Goal: Task Accomplishment & Management: Manage account settings

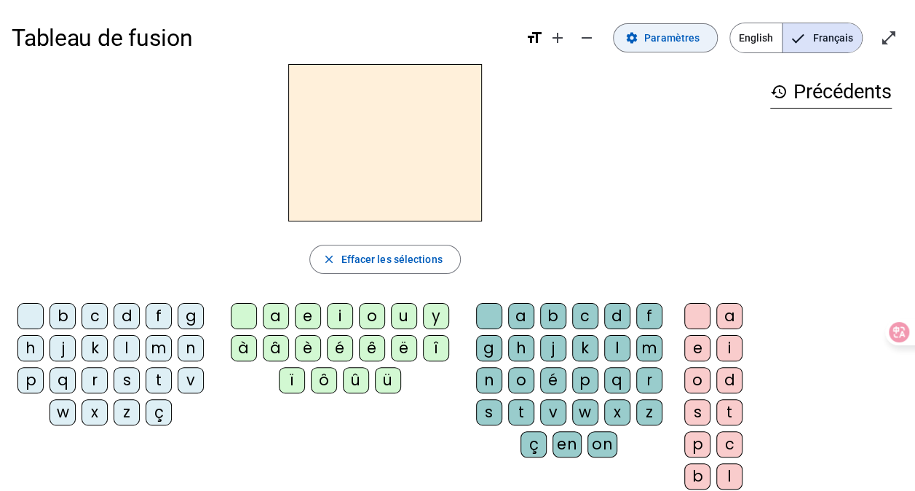
click at [671, 42] on span "Paramètres" at bounding box center [671, 37] width 55 height 17
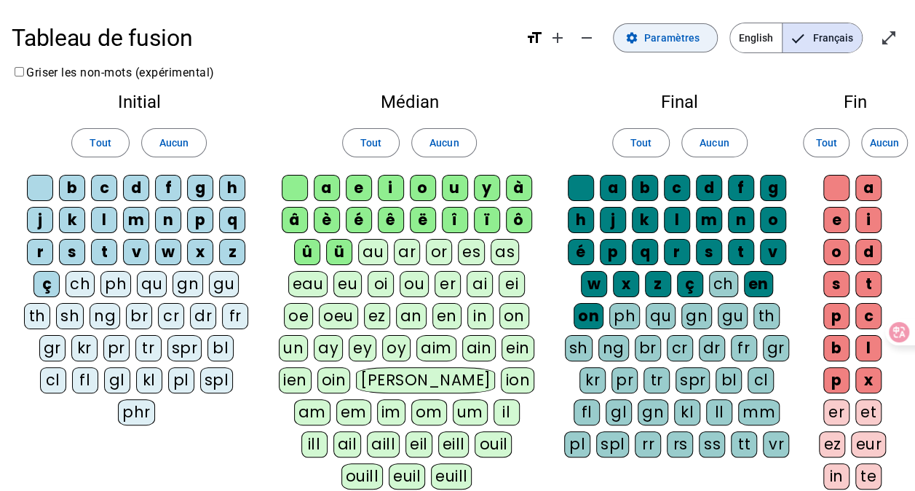
click at [671, 42] on span "Paramètres" at bounding box center [671, 37] width 55 height 17
click at [371, 154] on span at bounding box center [371, 142] width 56 height 35
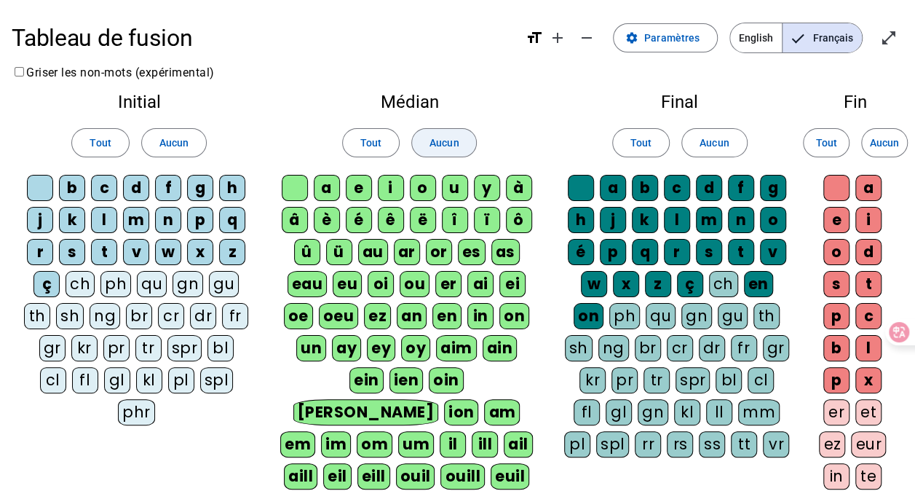
click at [430, 146] on span "Aucun" at bounding box center [444, 142] width 29 height 17
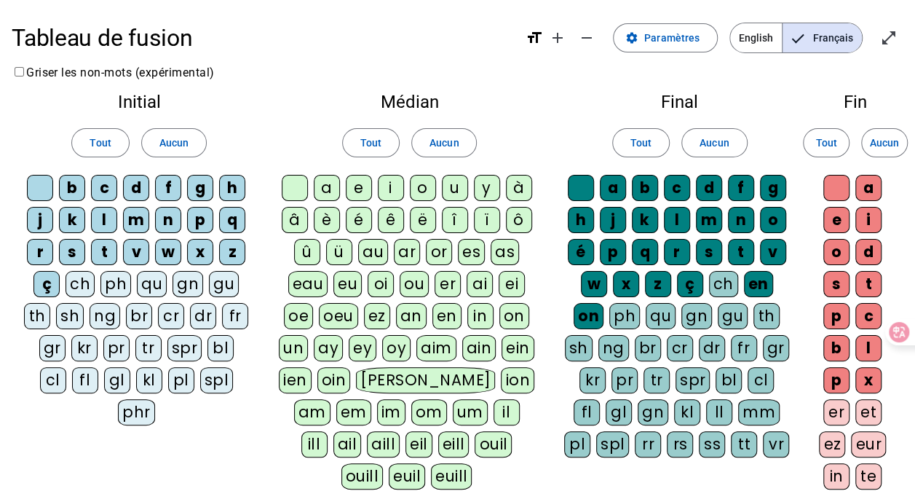
click at [327, 184] on div "a" at bounding box center [327, 188] width 26 height 26
click at [355, 188] on div "e" at bounding box center [359, 188] width 26 height 26
click at [392, 182] on div "i" at bounding box center [391, 188] width 26 height 26
click at [431, 181] on div "o" at bounding box center [423, 188] width 26 height 26
click at [463, 183] on div "u" at bounding box center [455, 188] width 26 height 26
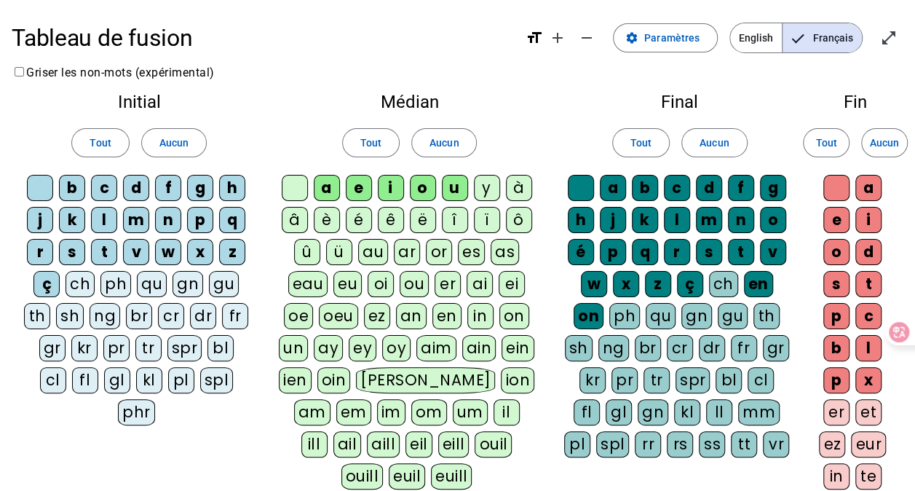
click at [497, 178] on div "y" at bounding box center [487, 188] width 26 height 26
click at [507, 184] on div "à" at bounding box center [519, 188] width 26 height 26
click at [513, 222] on div "ô" at bounding box center [519, 220] width 26 height 26
click at [474, 222] on div "ï" at bounding box center [487, 220] width 26 height 26
click at [457, 220] on div "î" at bounding box center [455, 220] width 26 height 26
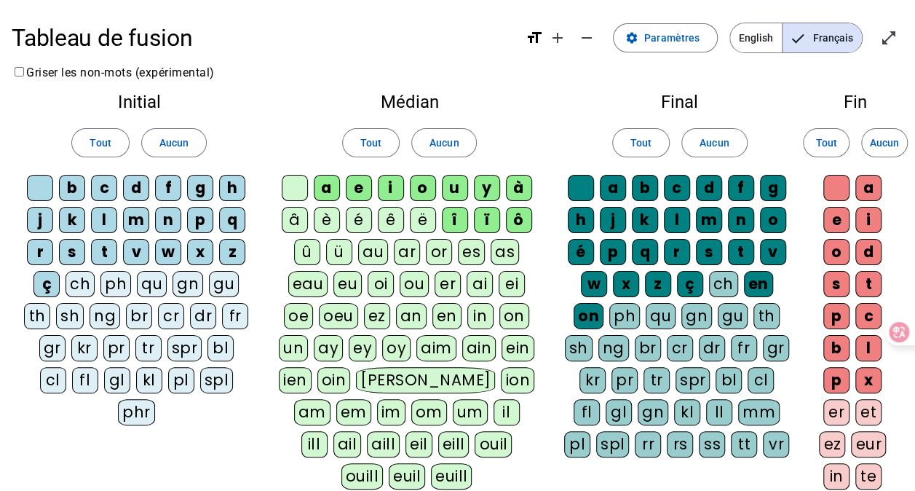
click at [424, 218] on div "ë" at bounding box center [423, 220] width 26 height 26
click at [390, 218] on div "ê" at bounding box center [391, 220] width 26 height 26
click at [354, 218] on div "é" at bounding box center [359, 220] width 26 height 26
click at [317, 218] on div "è" at bounding box center [327, 220] width 26 height 26
click at [299, 216] on div "â" at bounding box center [295, 220] width 26 height 26
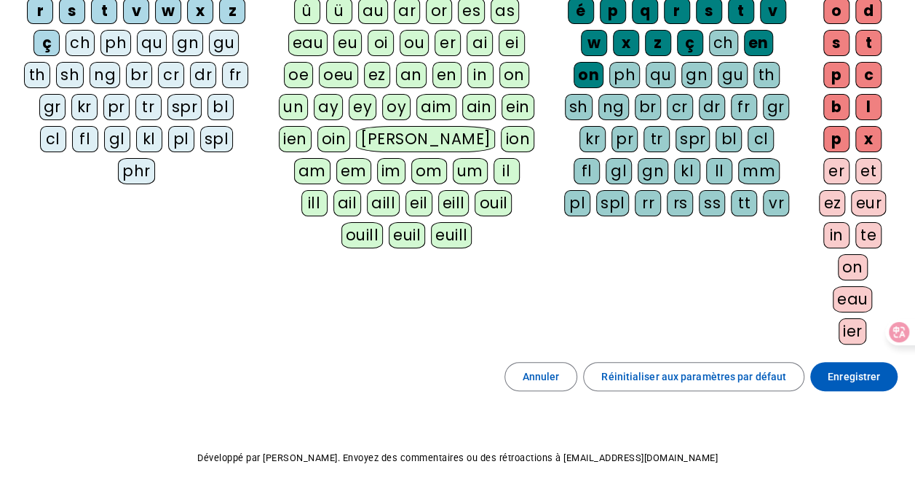
scroll to position [287, 0]
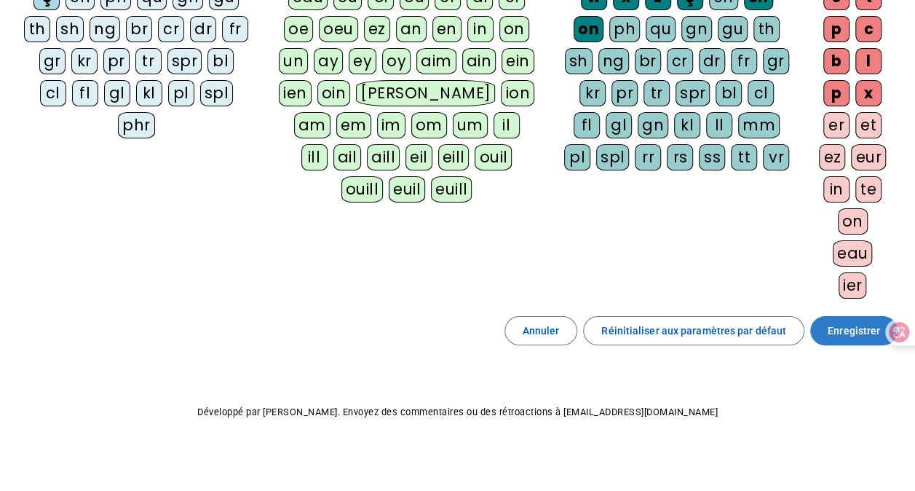
click at [844, 322] on span "Enregistrer" at bounding box center [854, 330] width 52 height 17
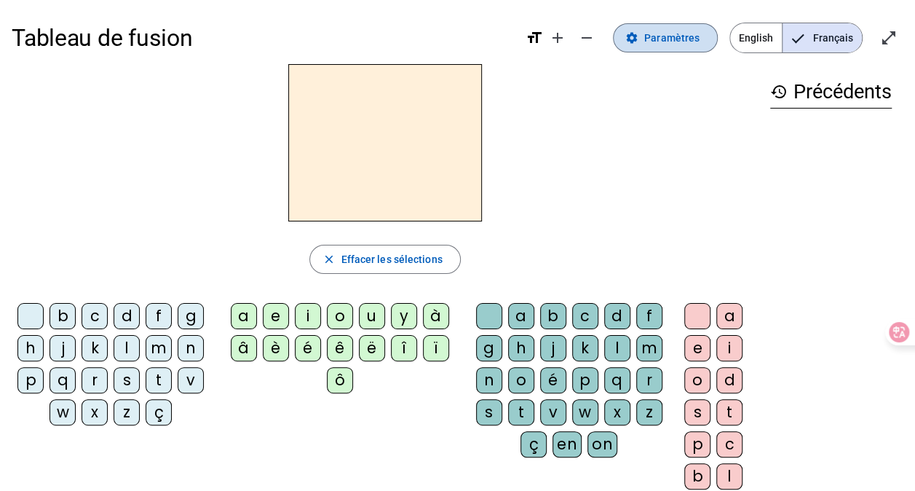
click at [653, 36] on span "Paramètres" at bounding box center [671, 37] width 55 height 17
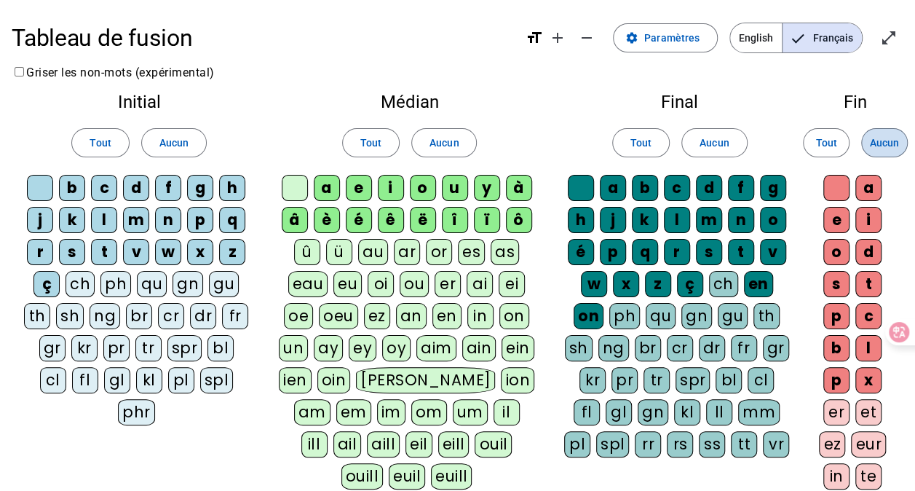
click at [888, 146] on span "Aucun" at bounding box center [884, 142] width 29 height 17
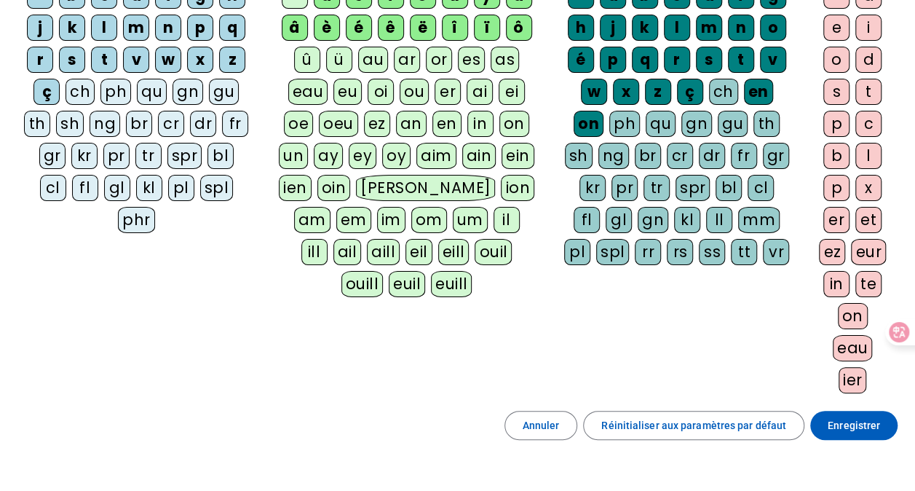
scroll to position [205, 0]
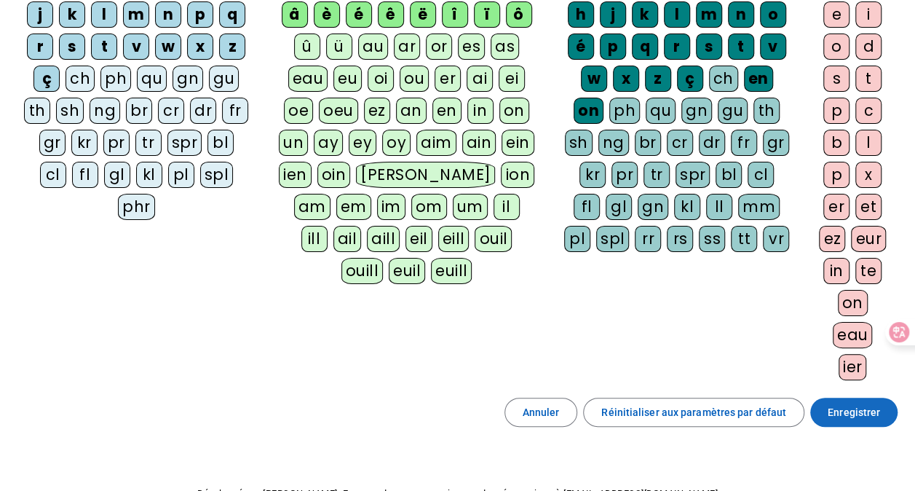
click at [837, 414] on span at bounding box center [853, 412] width 87 height 35
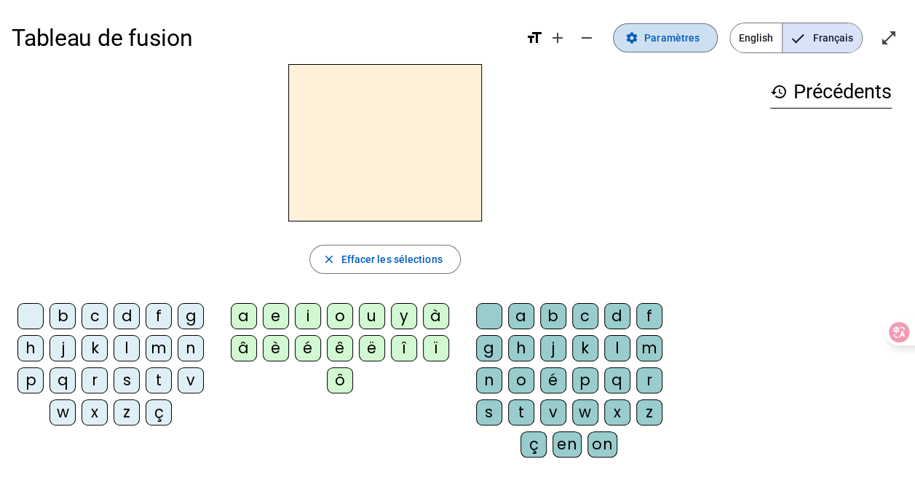
click at [676, 29] on span "Paramètres" at bounding box center [671, 37] width 55 height 17
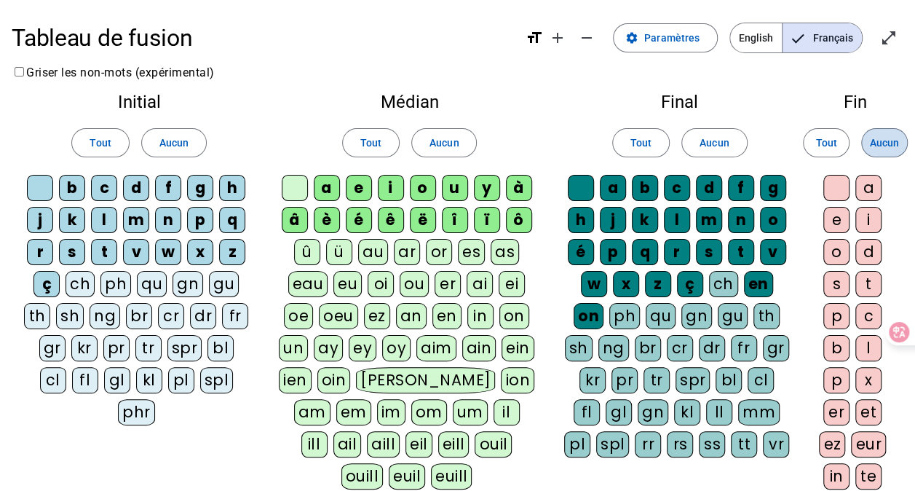
click at [870, 150] on span "Aucun" at bounding box center [884, 142] width 29 height 17
click at [898, 135] on span "Aucun" at bounding box center [884, 142] width 29 height 17
click at [878, 141] on span "Aucun" at bounding box center [884, 142] width 29 height 17
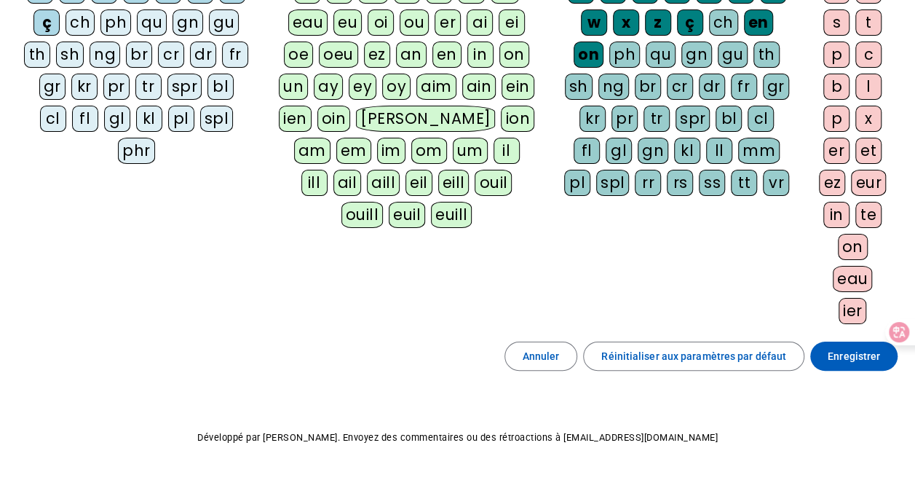
scroll to position [284, 0]
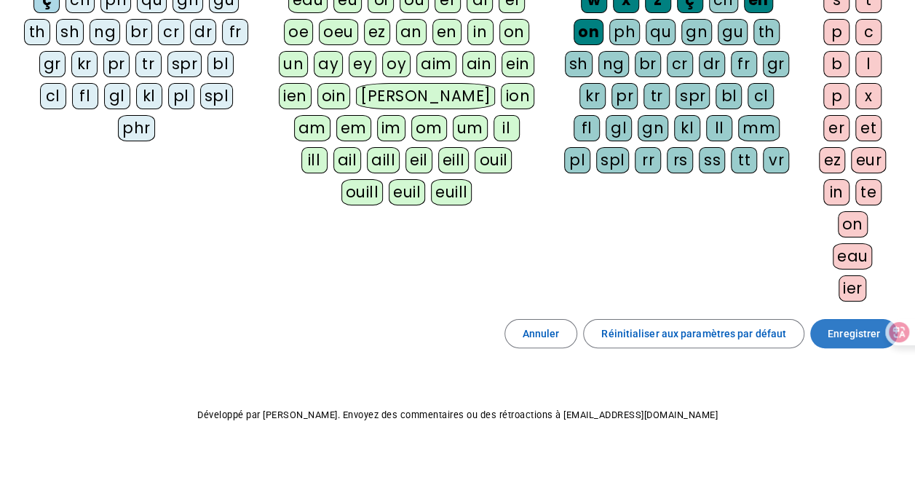
click at [848, 334] on span "Enregistrer" at bounding box center [854, 333] width 52 height 17
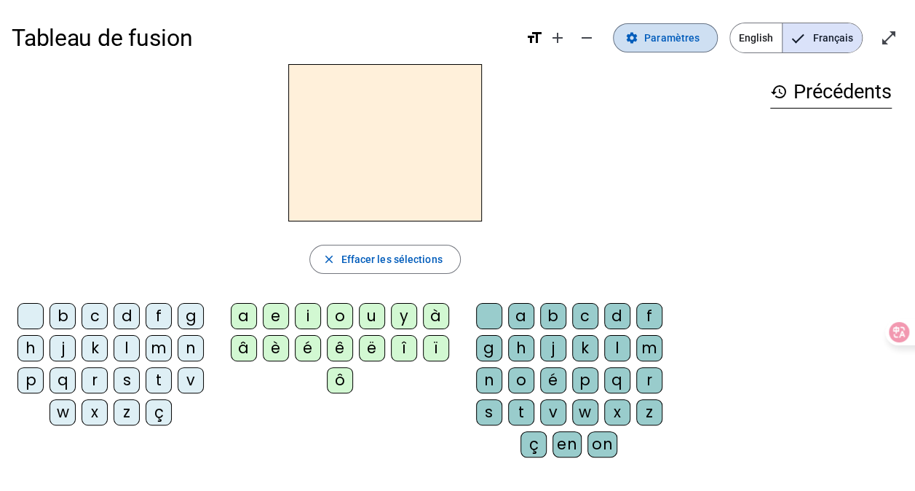
click at [694, 31] on span "Paramètres" at bounding box center [671, 37] width 55 height 17
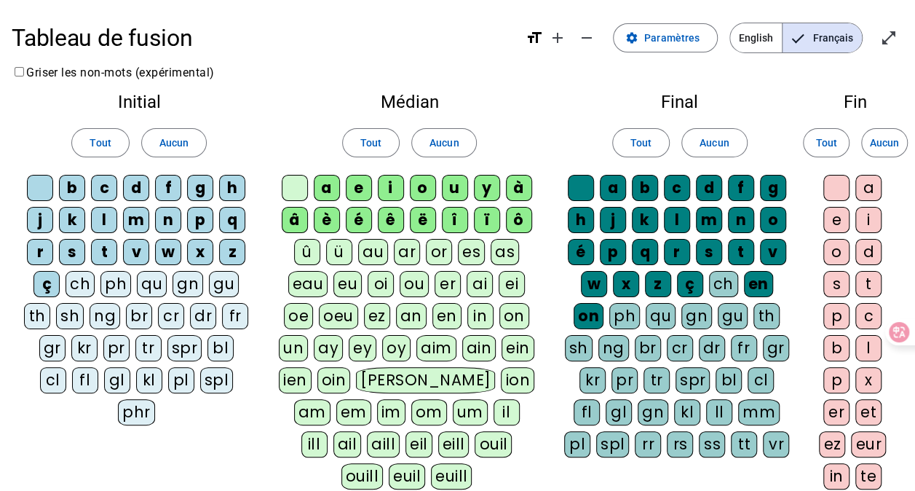
click at [34, 178] on div at bounding box center [40, 188] width 26 height 26
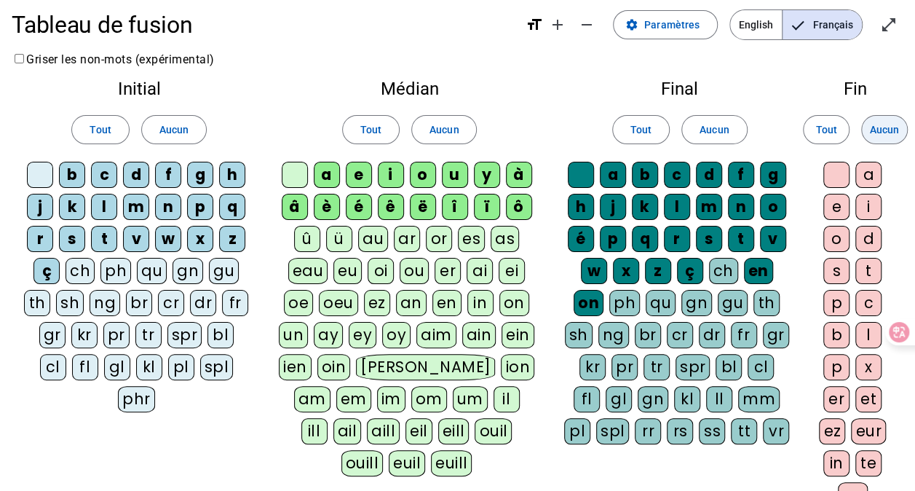
click at [884, 128] on span "Aucun" at bounding box center [884, 129] width 29 height 17
click at [890, 141] on span at bounding box center [884, 129] width 45 height 35
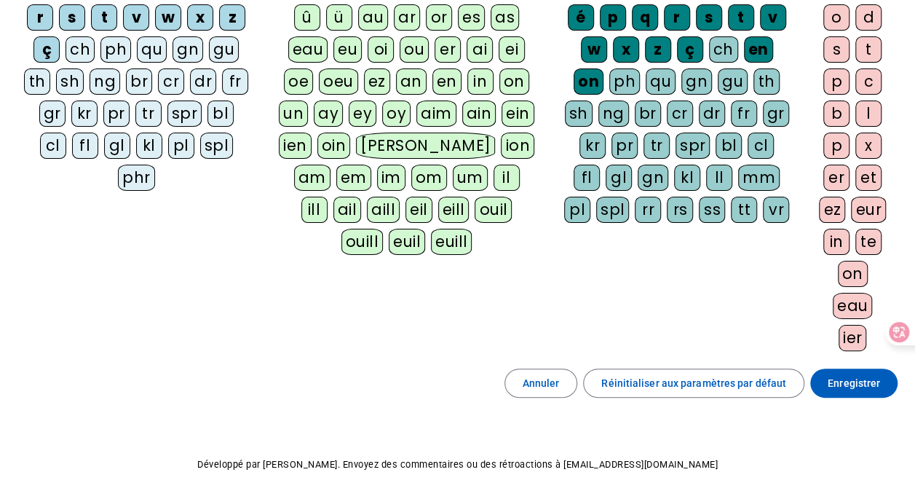
scroll to position [253, 0]
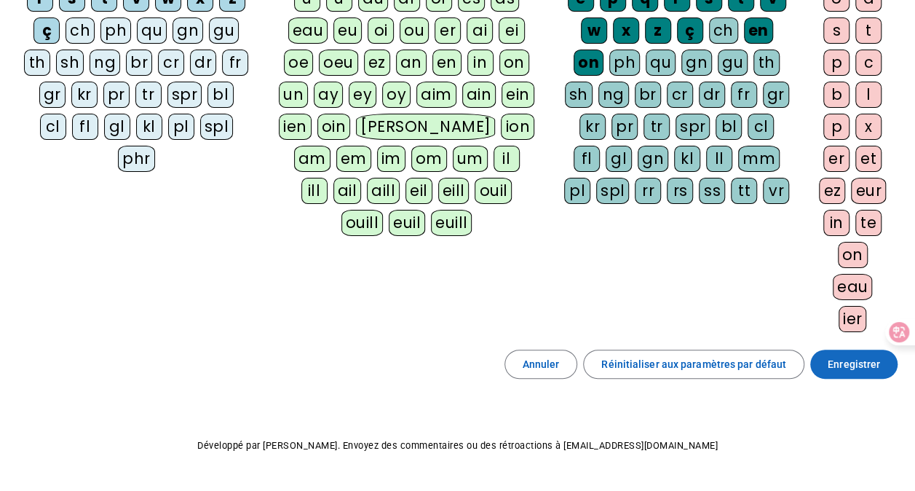
click at [835, 358] on span "Enregistrer" at bounding box center [854, 363] width 52 height 17
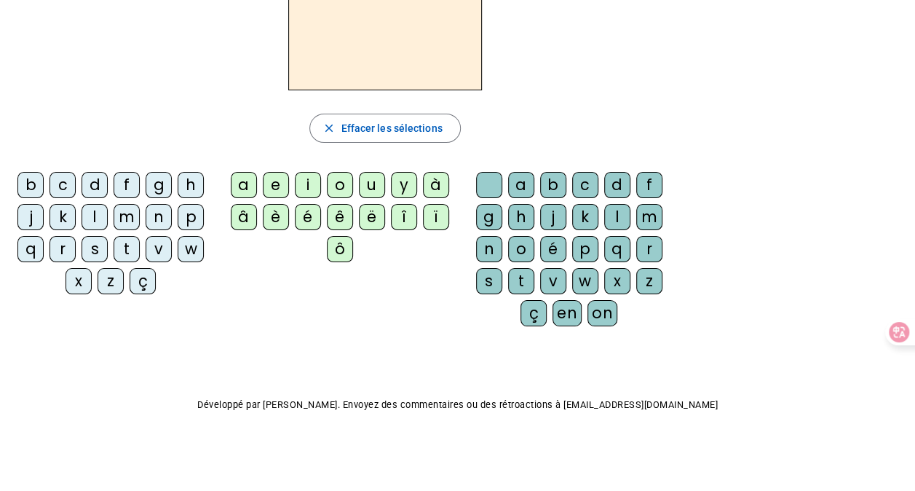
scroll to position [93, 0]
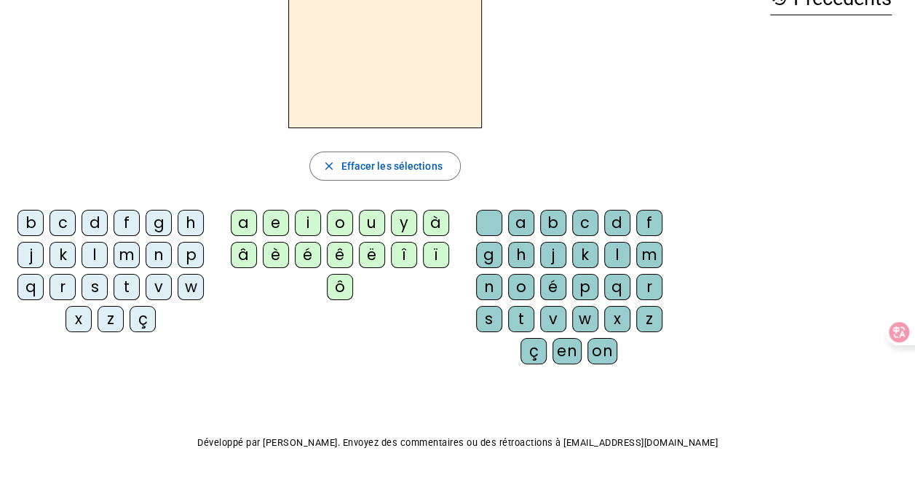
click at [37, 220] on div "b" at bounding box center [30, 223] width 26 height 26
click at [239, 223] on div "a" at bounding box center [244, 223] width 26 height 26
click at [489, 313] on div "s" at bounding box center [489, 319] width 26 height 26
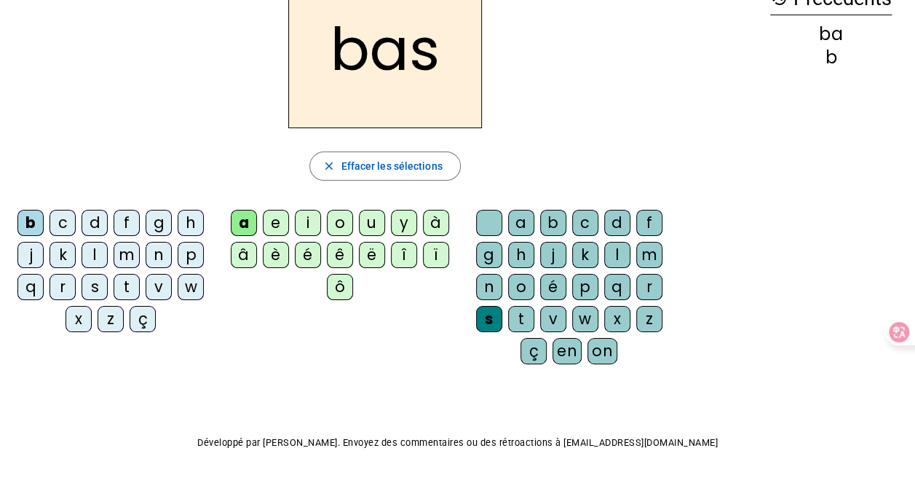
click at [193, 256] on div "p" at bounding box center [191, 255] width 26 height 26
click at [137, 280] on div "t" at bounding box center [127, 287] width 26 height 26
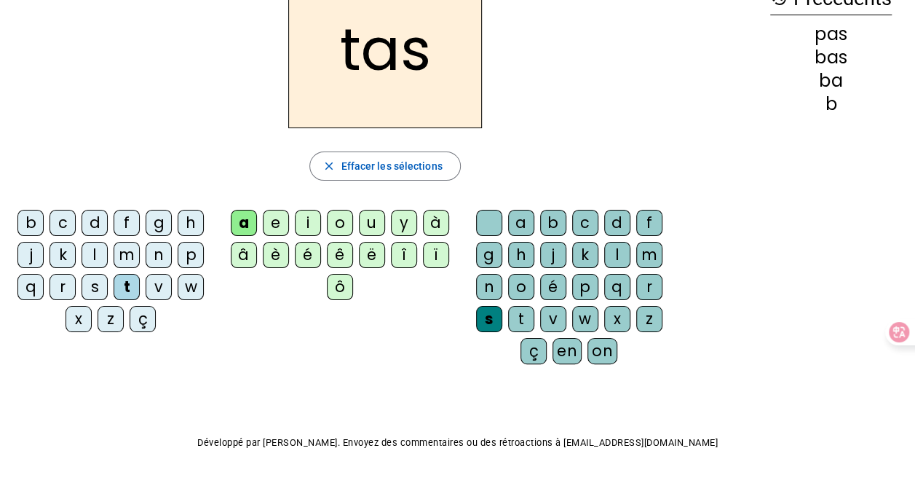
click at [156, 276] on div "v" at bounding box center [159, 287] width 26 height 26
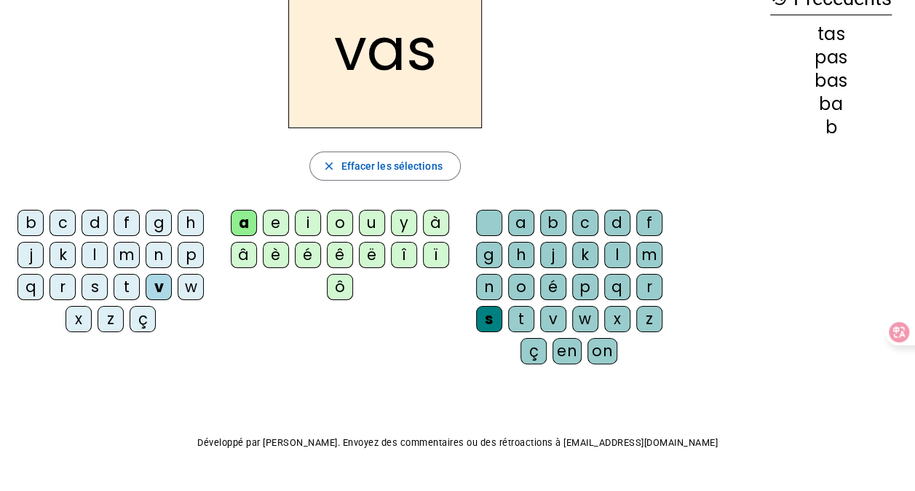
drag, startPoint x: 609, startPoint y: 255, endPoint x: 612, endPoint y: 235, distance: 19.9
click at [612, 235] on div "a b c d f g h j k l m n o é p q r s t v w x z ç en on" at bounding box center [572, 290] width 193 height 160
drag, startPoint x: 612, startPoint y: 235, endPoint x: 612, endPoint y: 256, distance: 21.1
click at [612, 256] on div "l" at bounding box center [617, 255] width 26 height 26
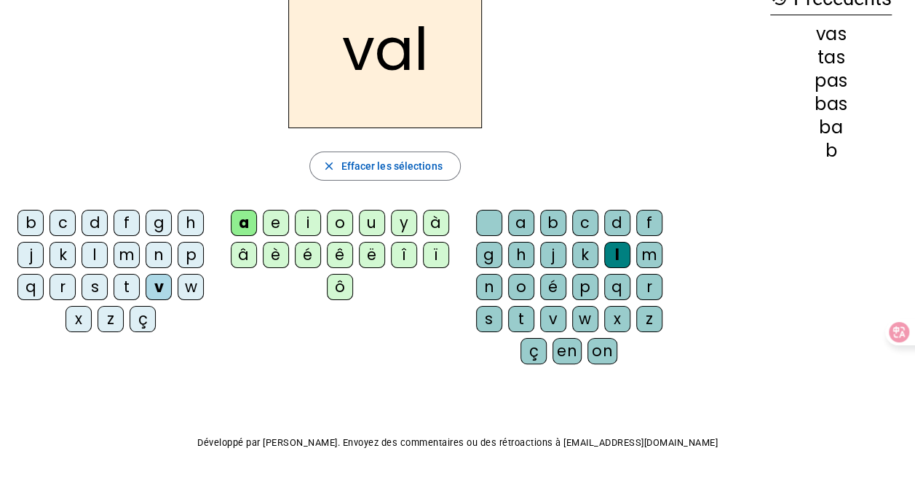
click at [95, 290] on div "s" at bounding box center [95, 287] width 26 height 26
click at [342, 219] on div "o" at bounding box center [340, 223] width 26 height 26
